Goal: Find specific page/section: Find specific page/section

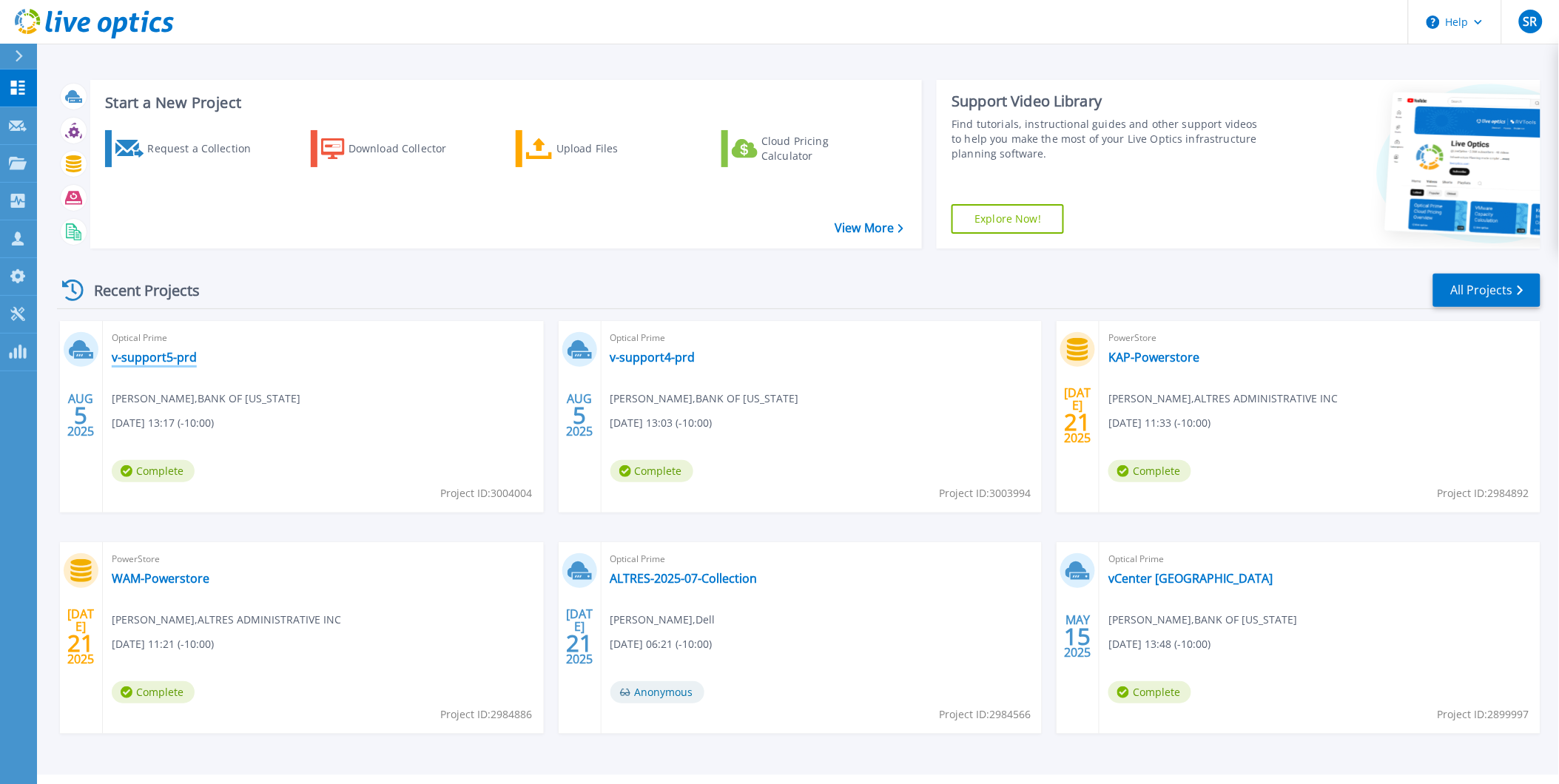
click at [164, 356] on link "v-support5-prd" at bounding box center [154, 357] width 85 height 15
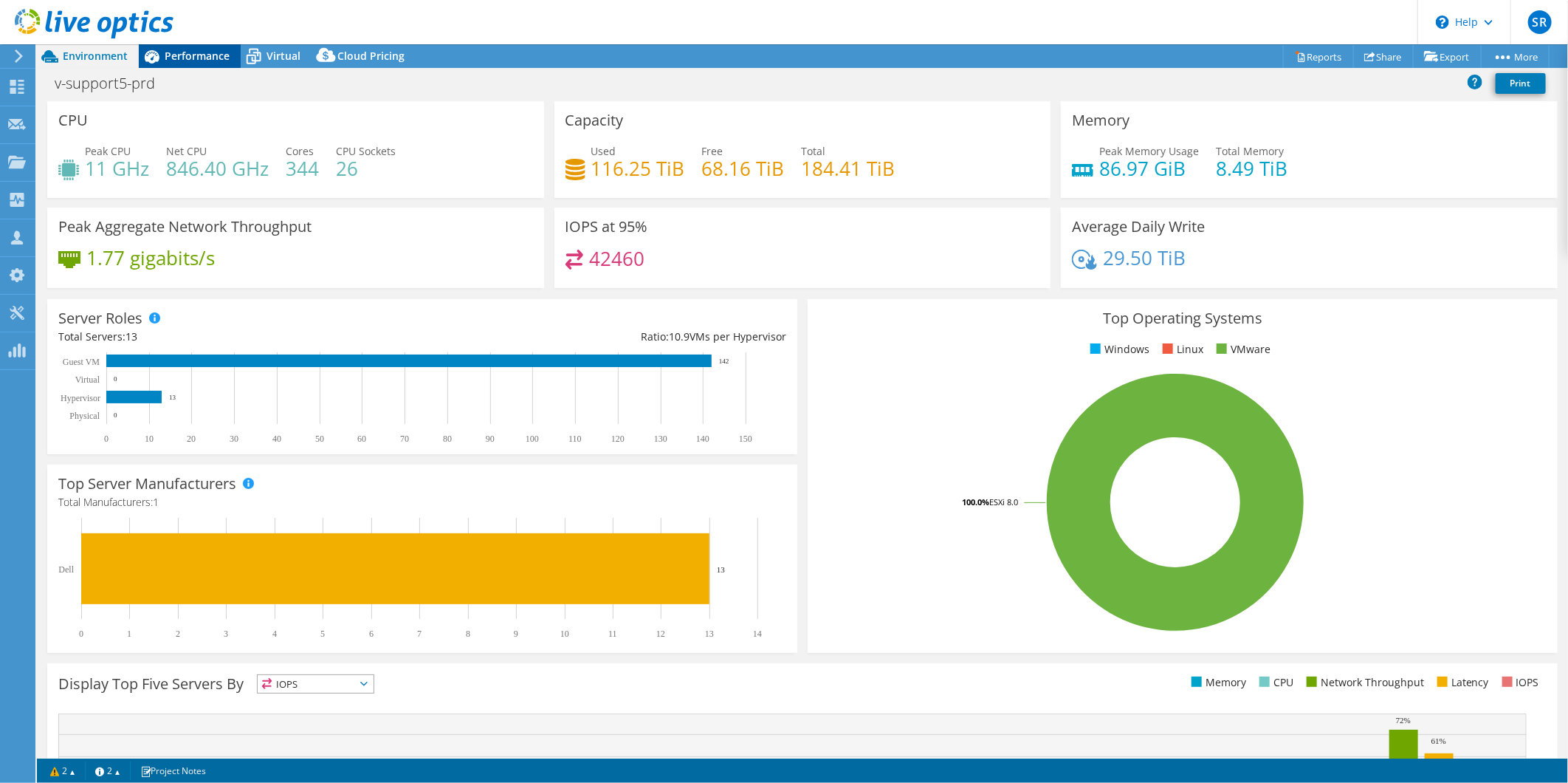
click at [194, 49] on span "Performance" at bounding box center [197, 55] width 65 height 14
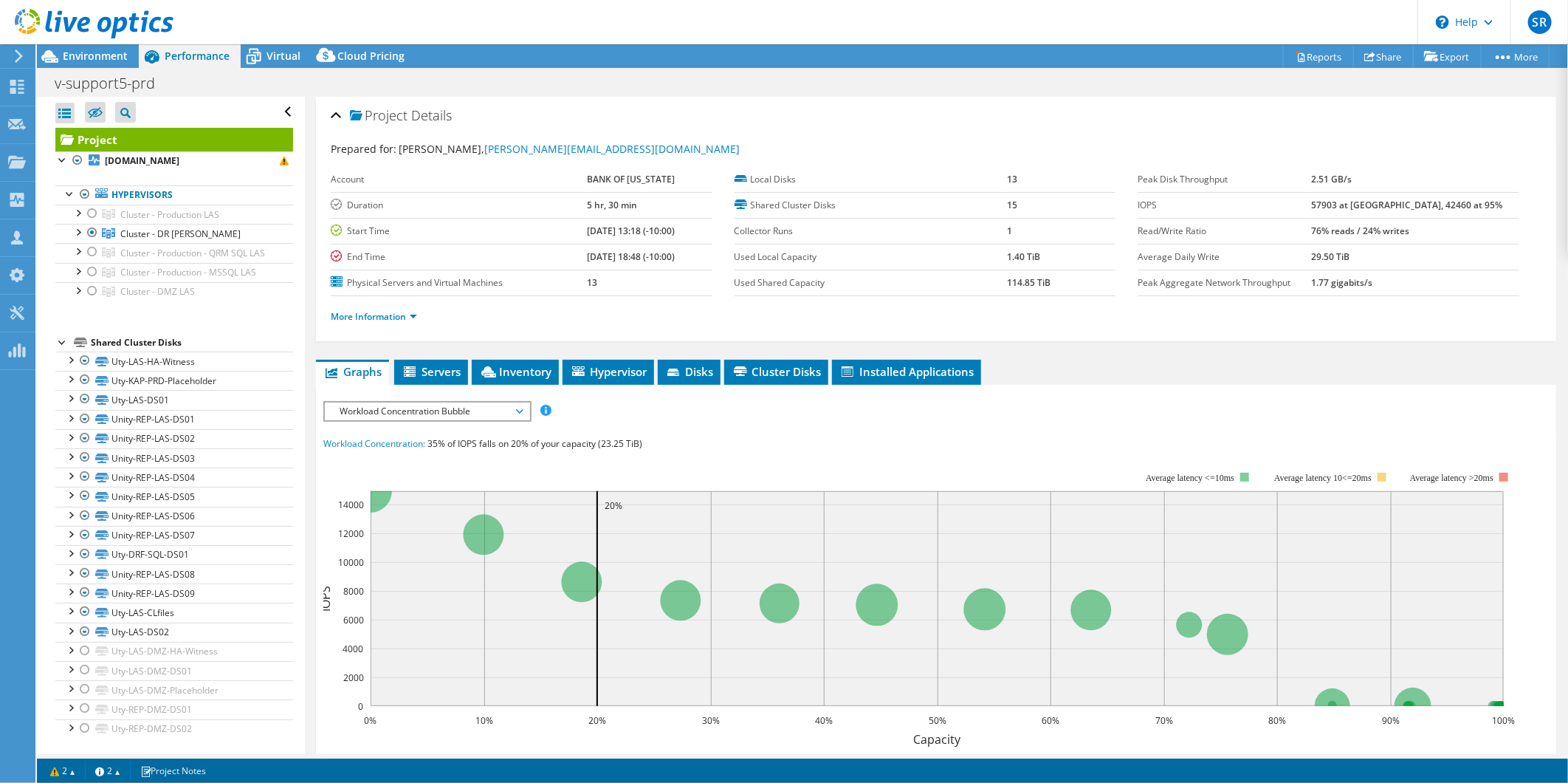
select select "USD"
click at [522, 409] on icon at bounding box center [520, 411] width 7 height 4
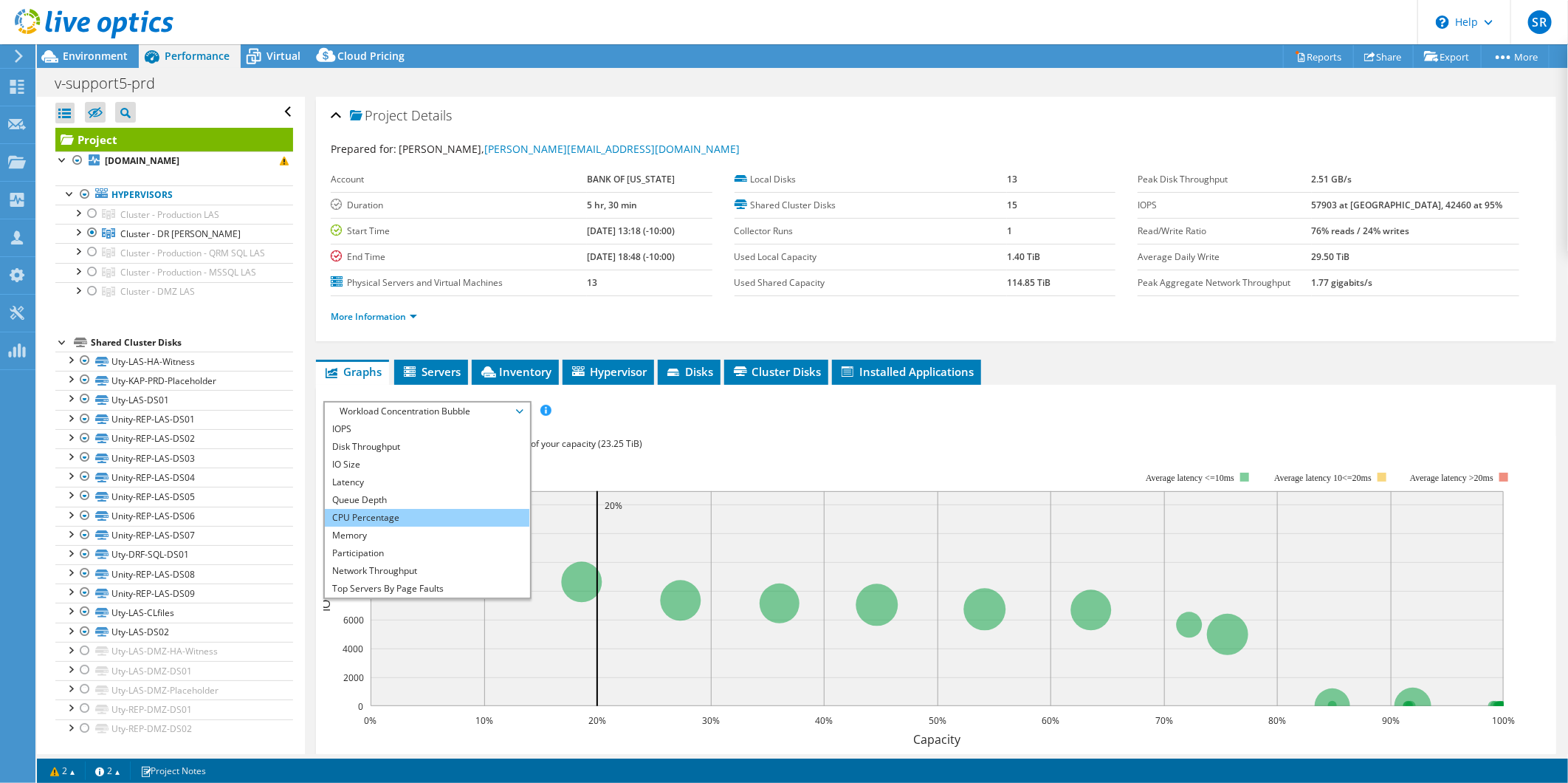
click at [418, 509] on li "CPU Percentage" at bounding box center [427, 518] width 205 height 18
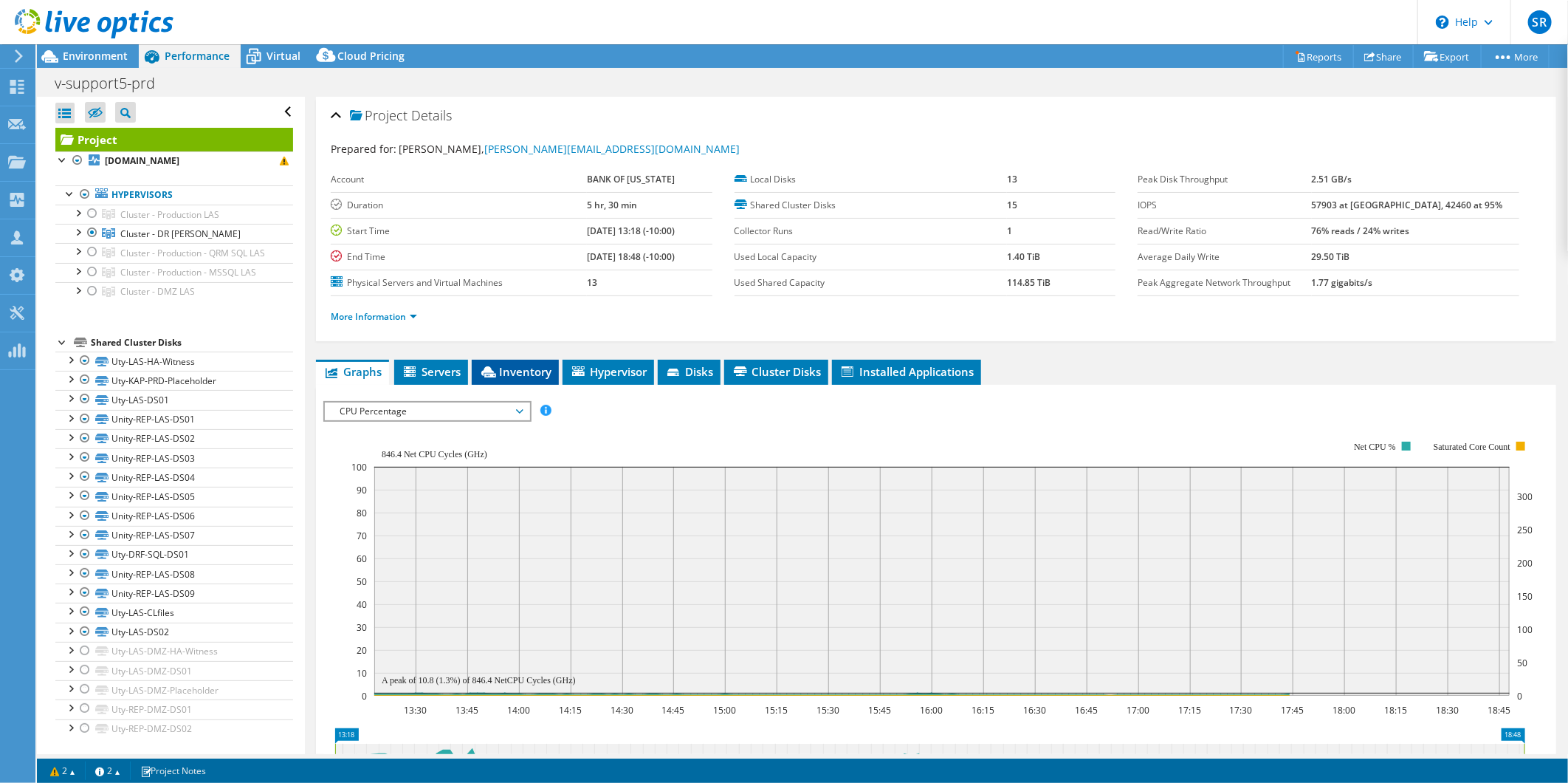
click at [532, 376] on span "Inventory" at bounding box center [516, 371] width 72 height 15
